Goal: Information Seeking & Learning: Learn about a topic

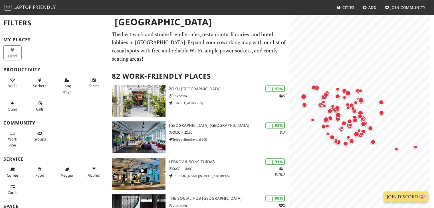
click at [248, 60] on p "The best work and study-friendly cafes, restaurants, libraries, and hotel lobbi…" at bounding box center [199, 46] width 174 height 33
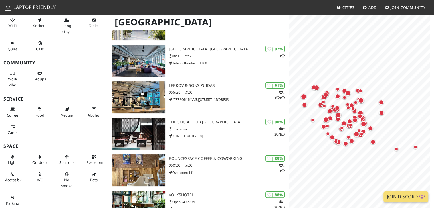
scroll to position [86, 0]
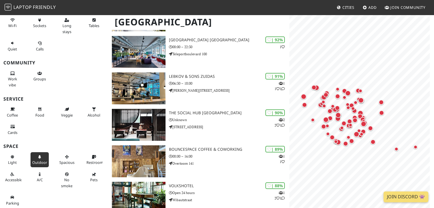
click at [38, 162] on span "Outdoor" at bounding box center [39, 162] width 15 height 5
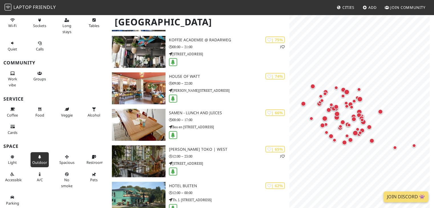
click at [37, 158] on icon at bounding box center [39, 158] width 5 height 4
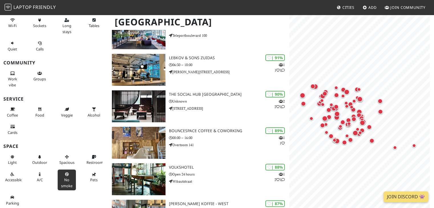
scroll to position [114, 0]
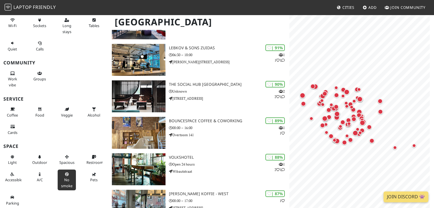
click at [59, 175] on button "No smoke" at bounding box center [67, 180] width 18 height 21
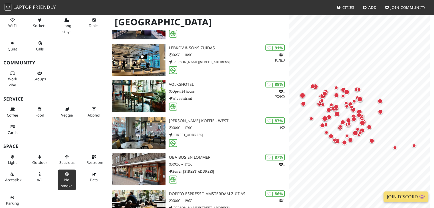
click at [65, 174] on icon at bounding box center [67, 175] width 5 height 4
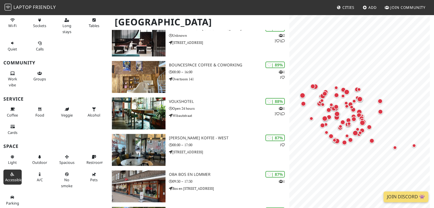
scroll to position [171, 0]
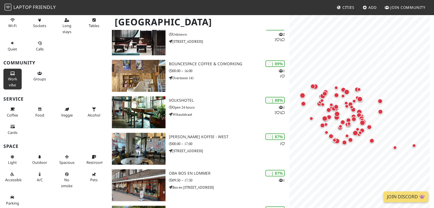
click at [9, 80] on span "Work vibe" at bounding box center [12, 82] width 9 height 11
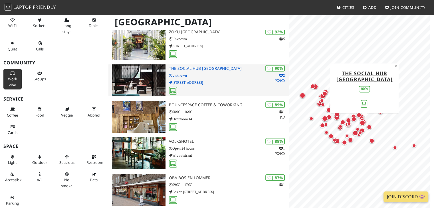
scroll to position [114, 0]
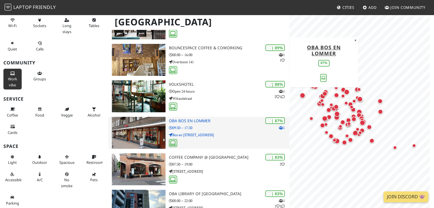
click at [200, 118] on div "| 87% 1 OBA Bos en Lommer 09:30 – 17:30 Bos en Lommerweg 233" at bounding box center [229, 133] width 121 height 32
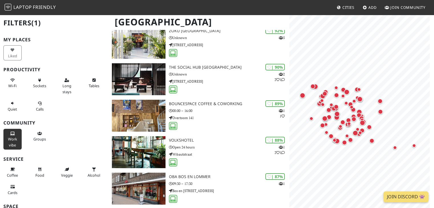
scroll to position [57, 0]
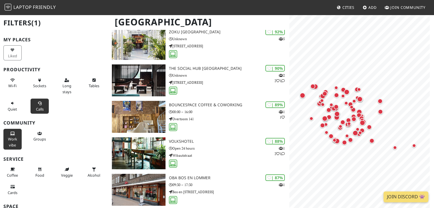
click at [42, 102] on button "Calls" at bounding box center [40, 106] width 18 height 15
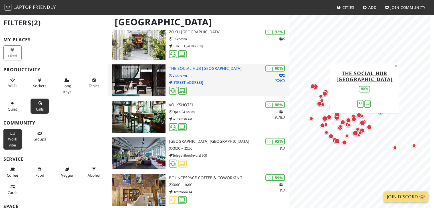
click at [226, 70] on h3 "The Social Hub [GEOGRAPHIC_DATA]" at bounding box center [229, 68] width 121 height 5
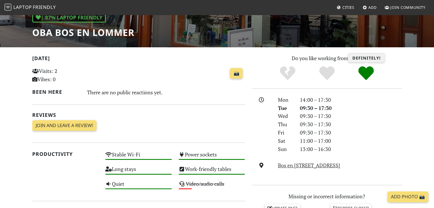
scroll to position [171, 0]
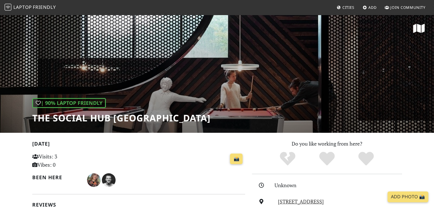
click at [106, 116] on h1 "The Social Hub [GEOGRAPHIC_DATA]" at bounding box center [121, 118] width 178 height 11
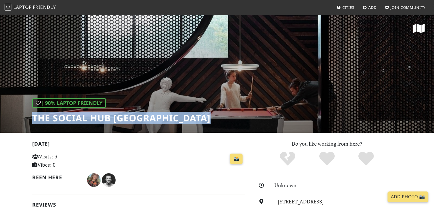
click at [106, 116] on h1 "The Social Hub [GEOGRAPHIC_DATA]" at bounding box center [121, 118] width 178 height 11
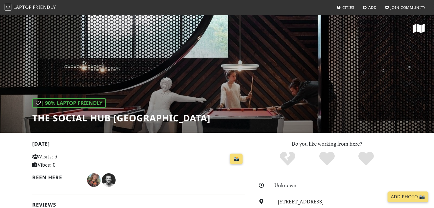
drag, startPoint x: 106, startPoint y: 116, endPoint x: 135, endPoint y: 144, distance: 40.0
click at [135, 144] on h2 "[DATE]" at bounding box center [138, 145] width 213 height 8
